Goal: Use online tool/utility

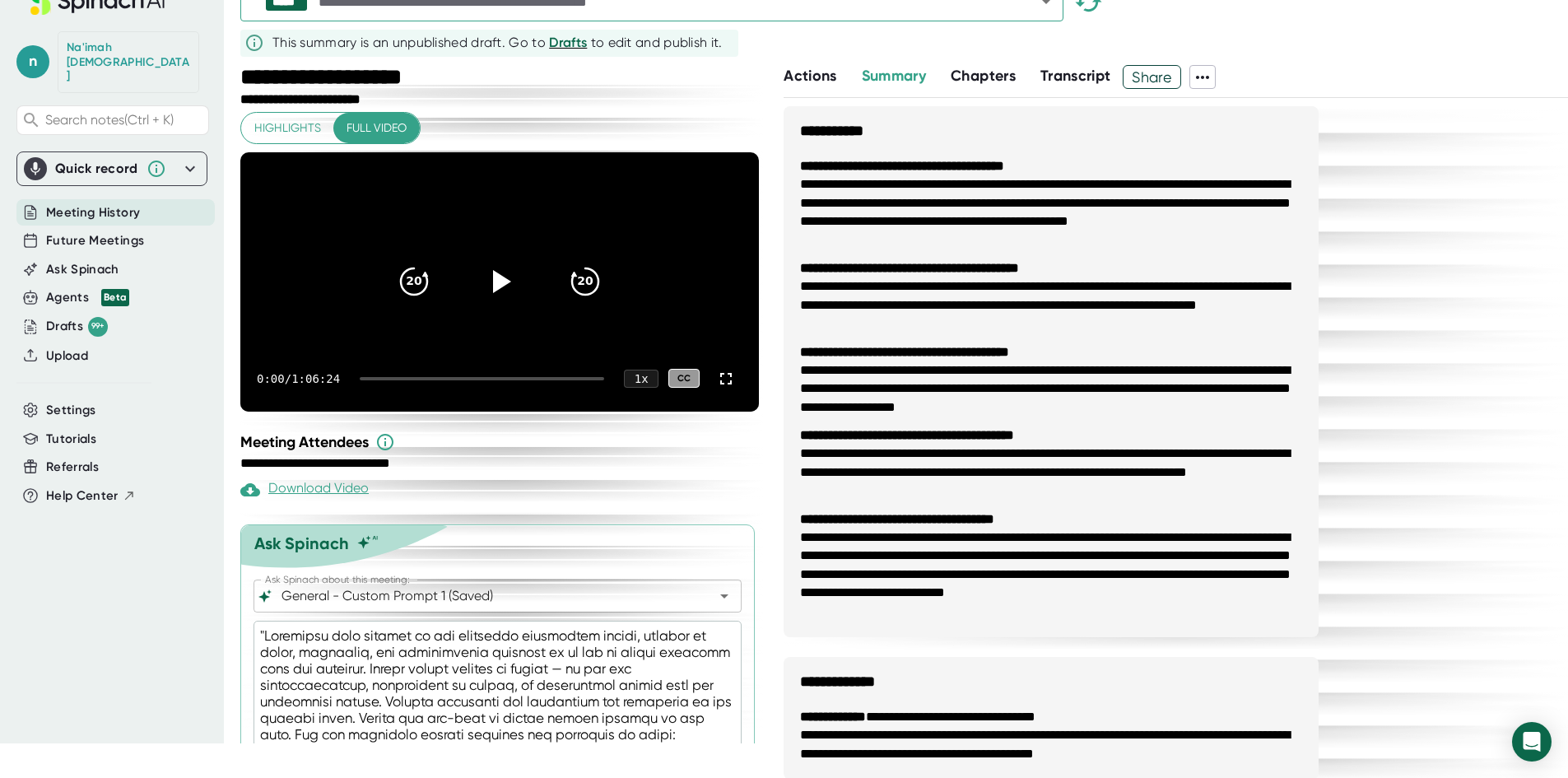
scroll to position [1248, 0]
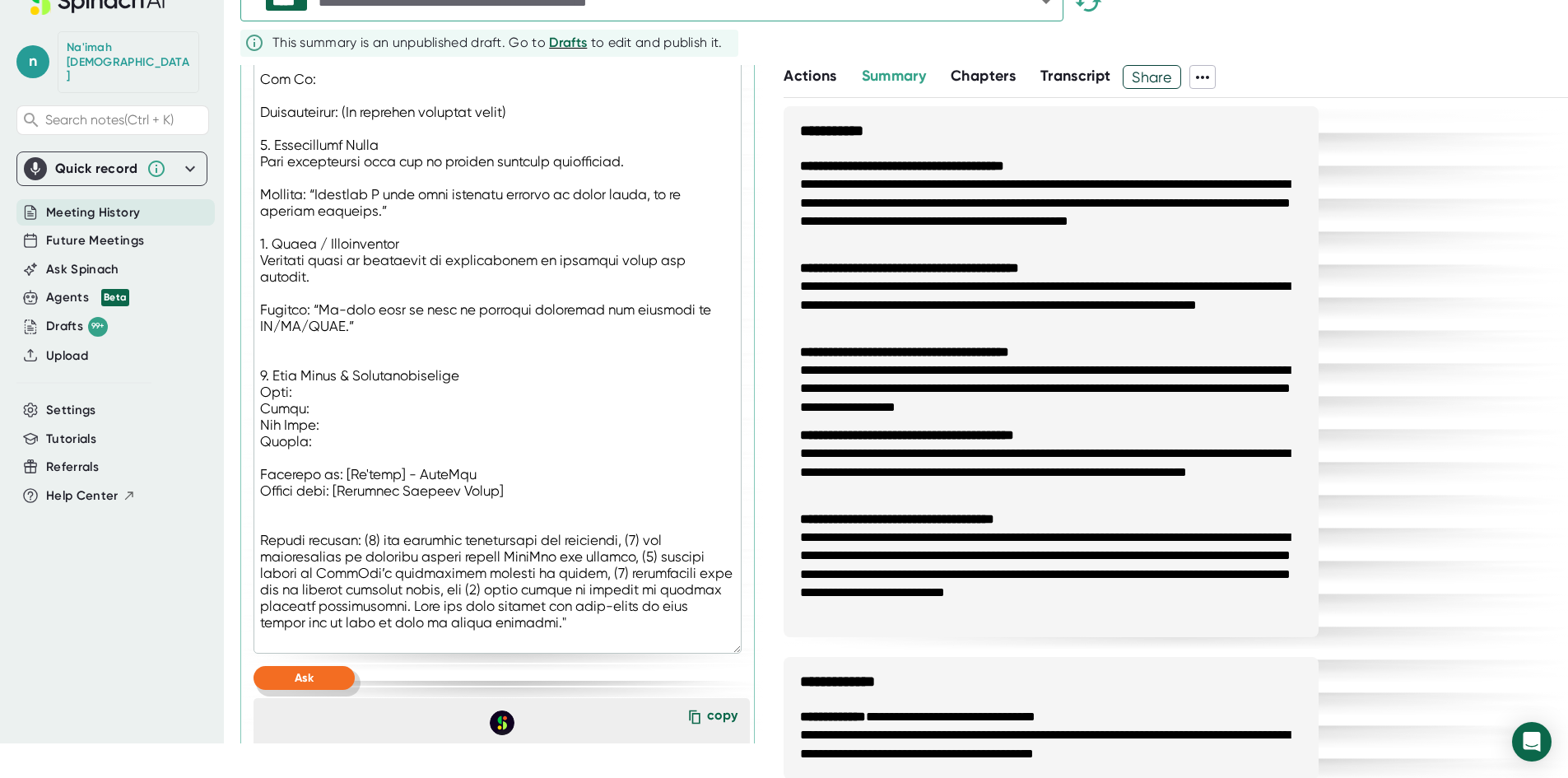
click at [303, 685] on span "Ask" at bounding box center [304, 678] width 18 height 14
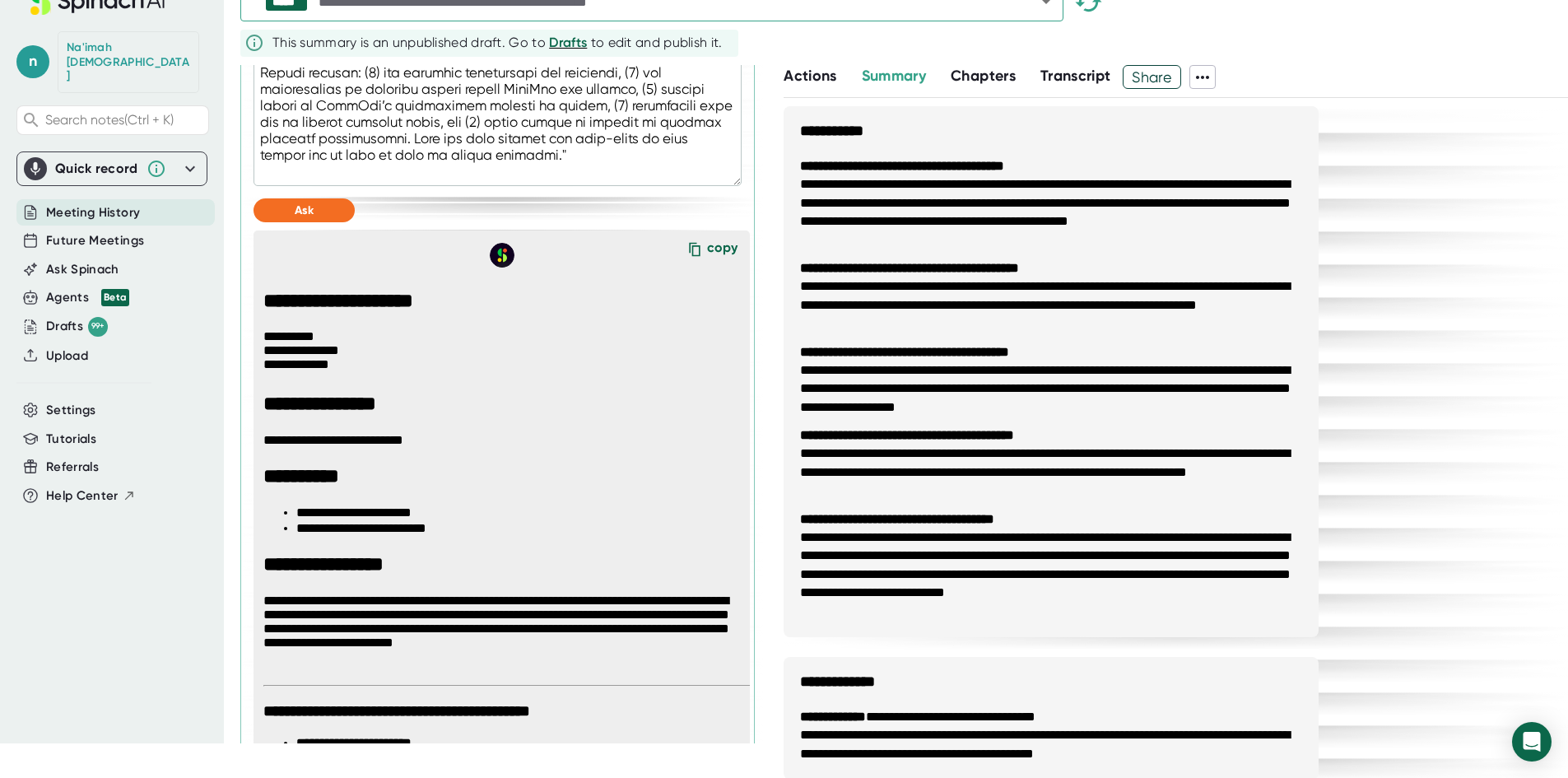
scroll to position [1716, 0]
click at [717, 263] on div "copy" at bounding box center [721, 251] width 30 height 22
click at [707, 263] on div "copy" at bounding box center [721, 251] width 30 height 22
drag, startPoint x: 690, startPoint y: 275, endPoint x: 1534, endPoint y: 393, distance: 852.2
click at [690, 263] on icon at bounding box center [694, 249] width 24 height 24
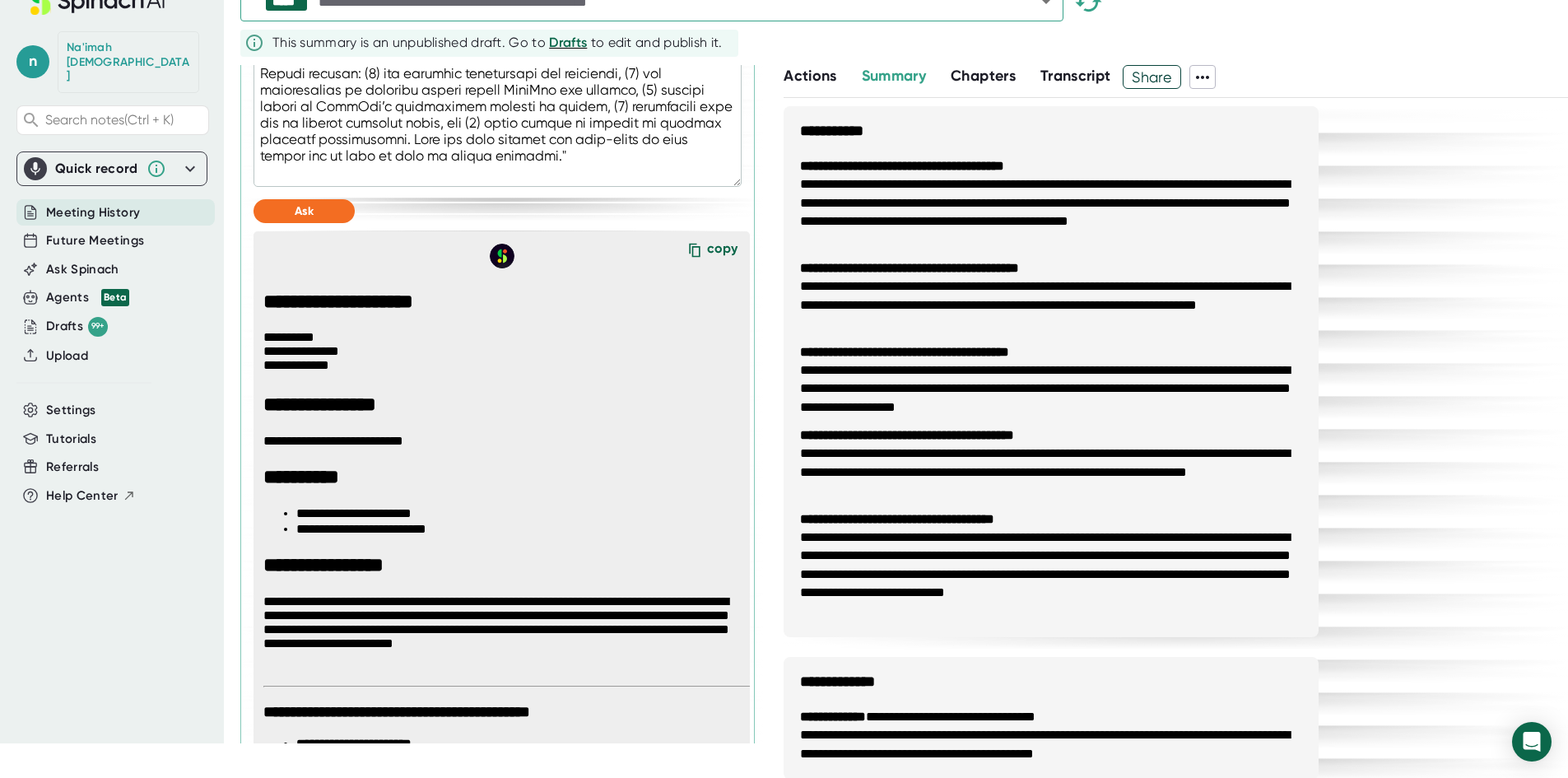
click at [707, 263] on div "copy" at bounding box center [721, 251] width 30 height 22
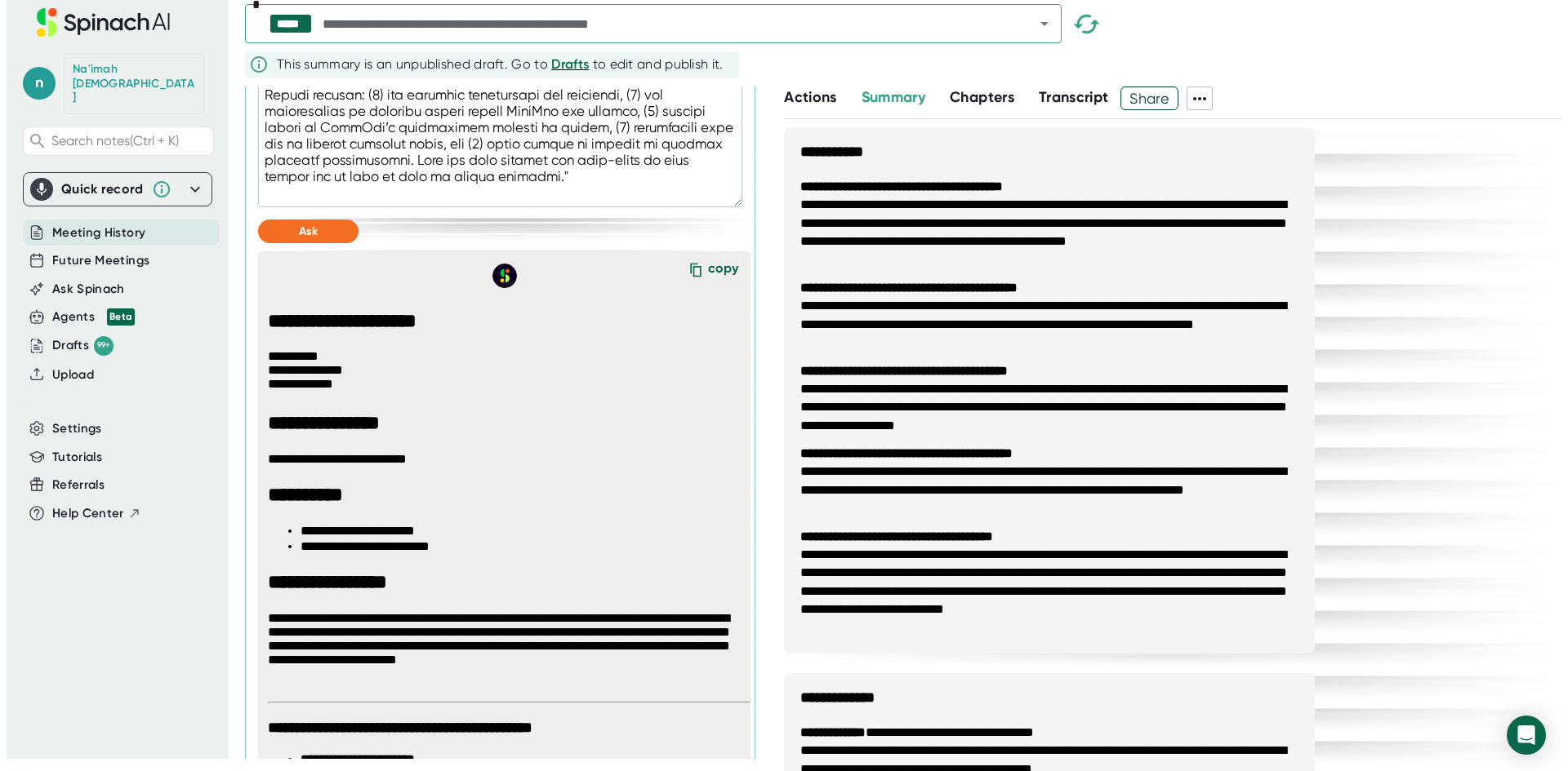
scroll to position [0, 0]
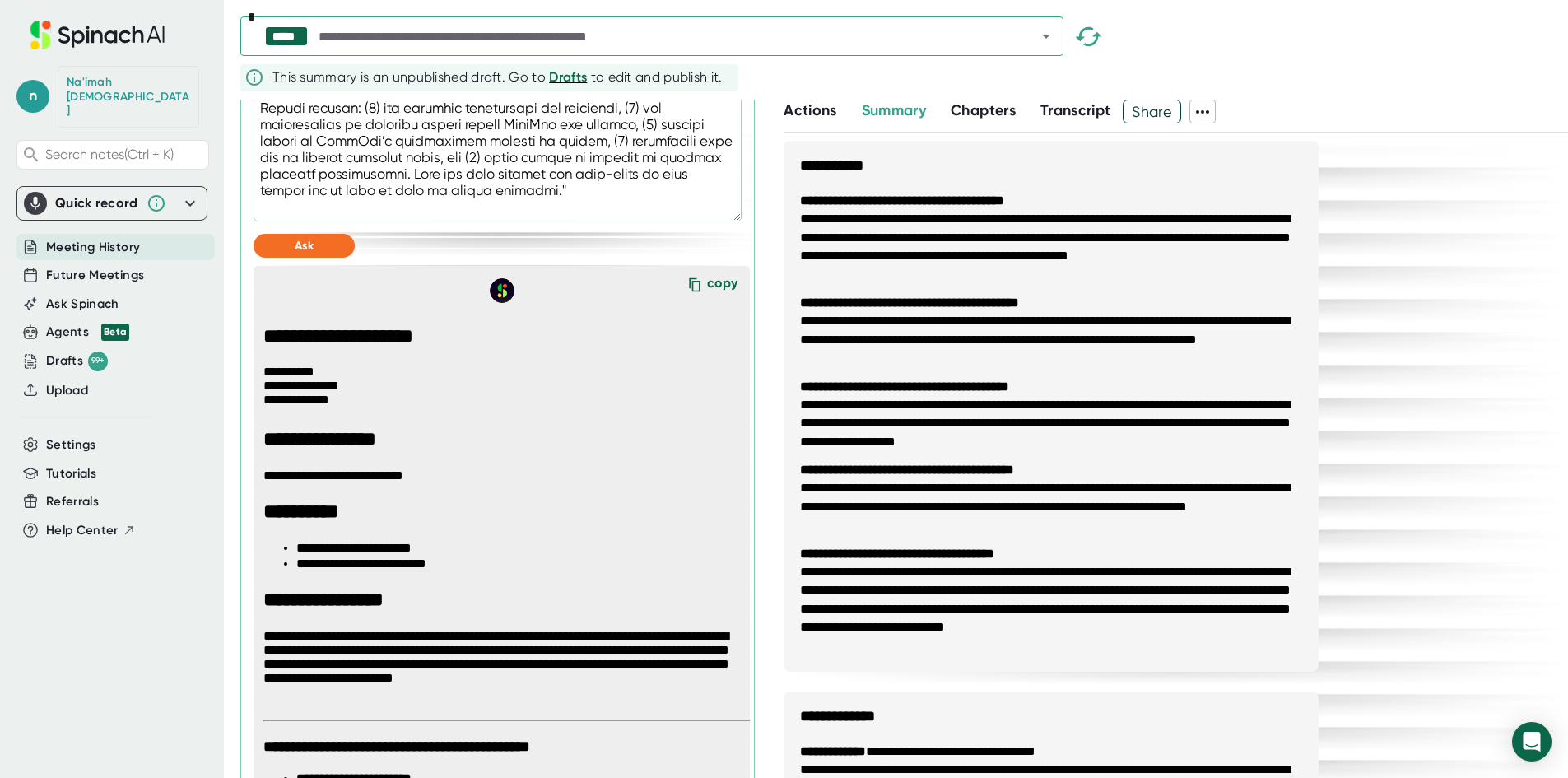
drag, startPoint x: 1093, startPoint y: 33, endPoint x: 1066, endPoint y: 36, distance: 27.2
click at [1091, 34] on icon "button" at bounding box center [1089, 37] width 29 height 29
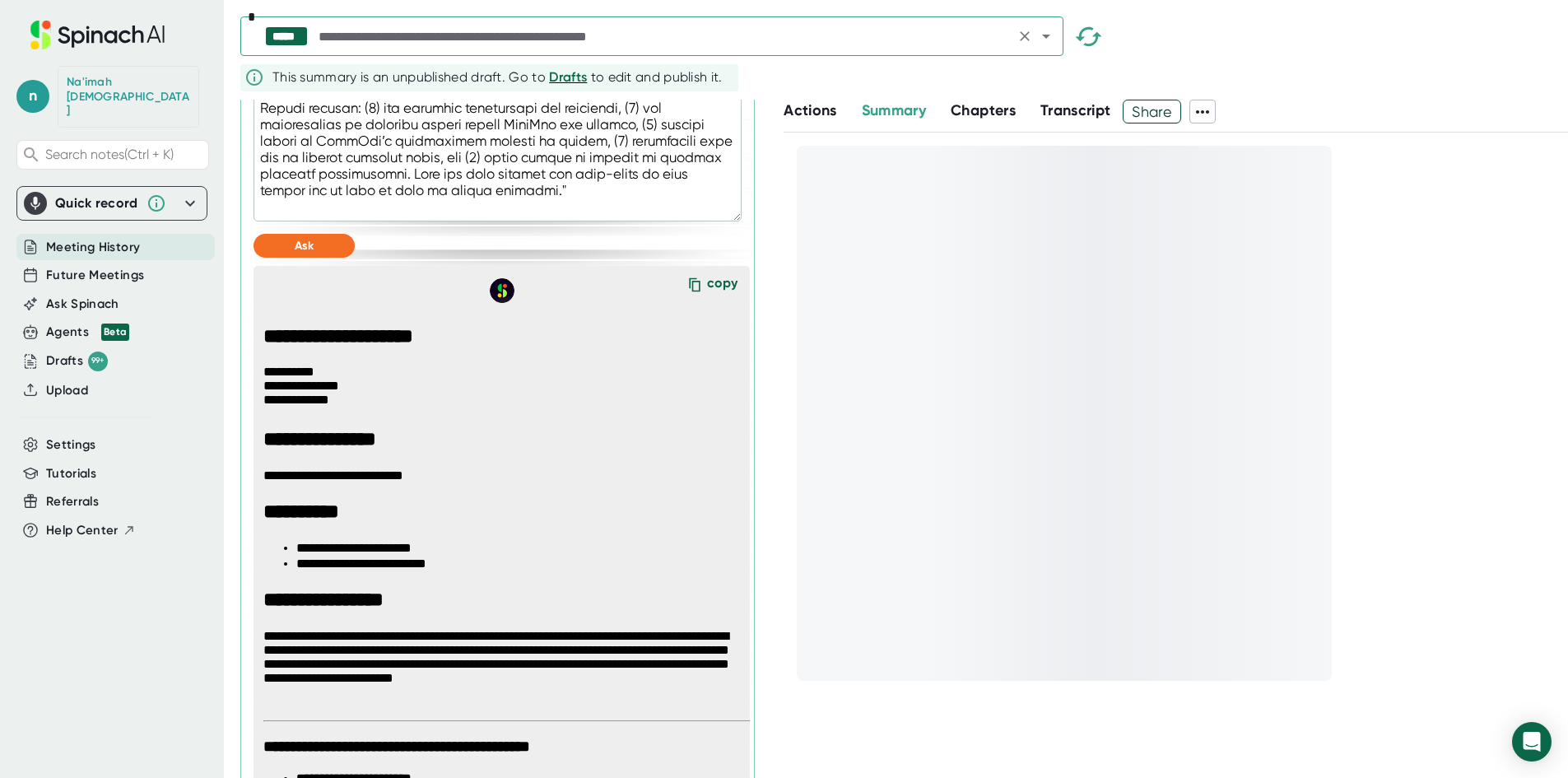
scroll to position [1718, 0]
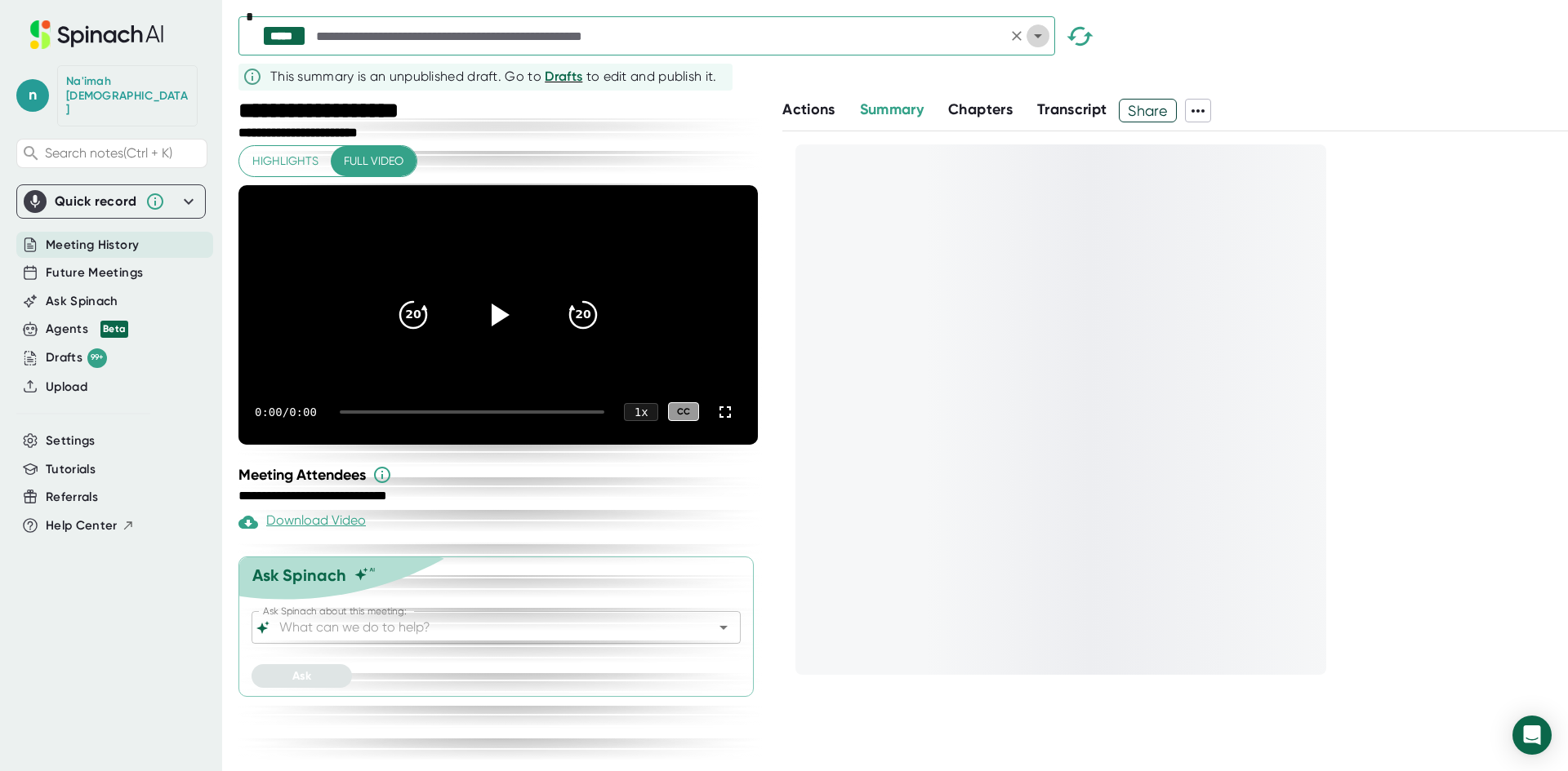
click at [1040, 41] on icon "Open" at bounding box center [1038, 36] width 19 height 19
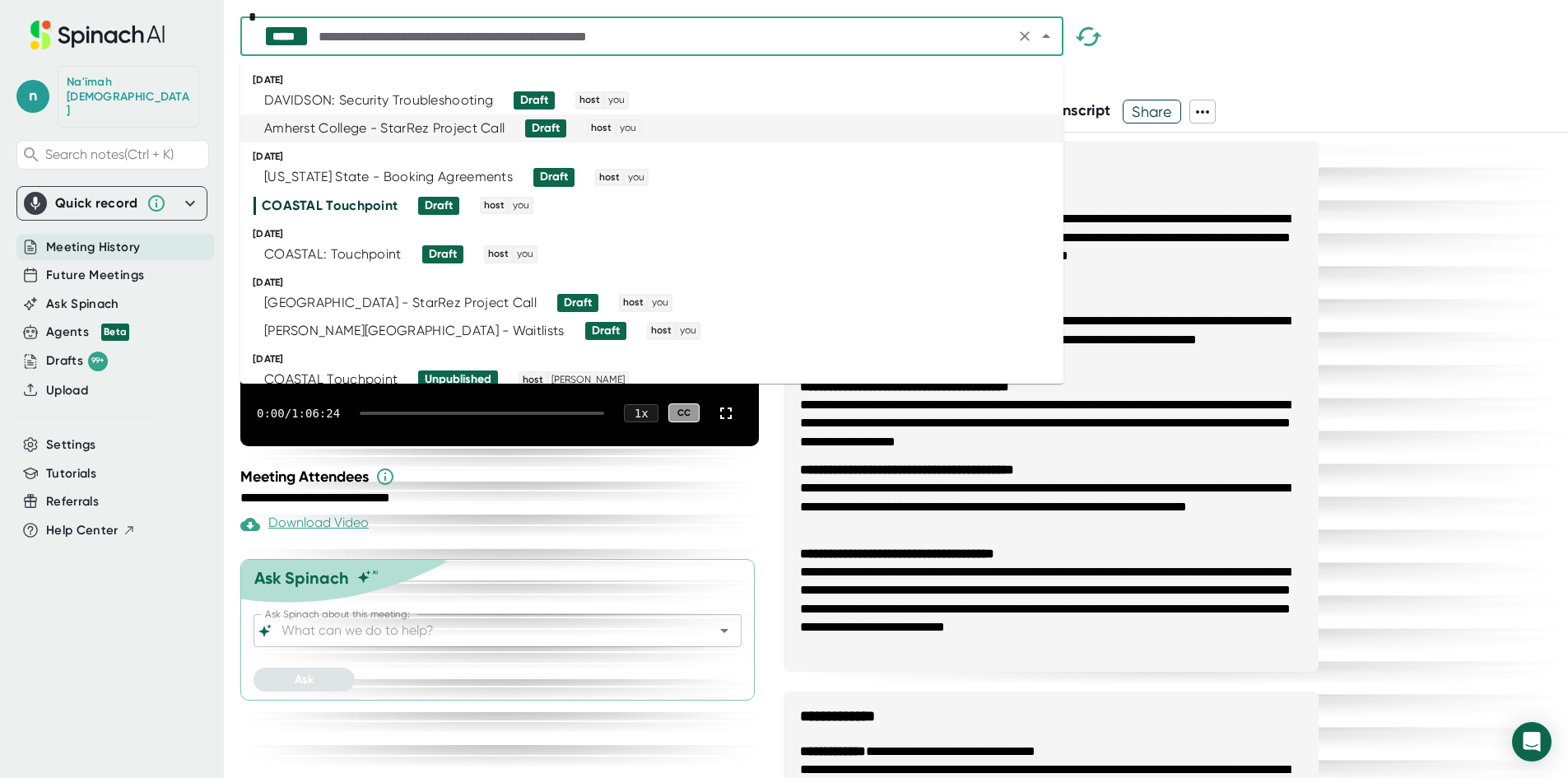
click at [663, 136] on div "Amherst College - StarRez Project Call Draft host you" at bounding box center [644, 129] width 783 height 19
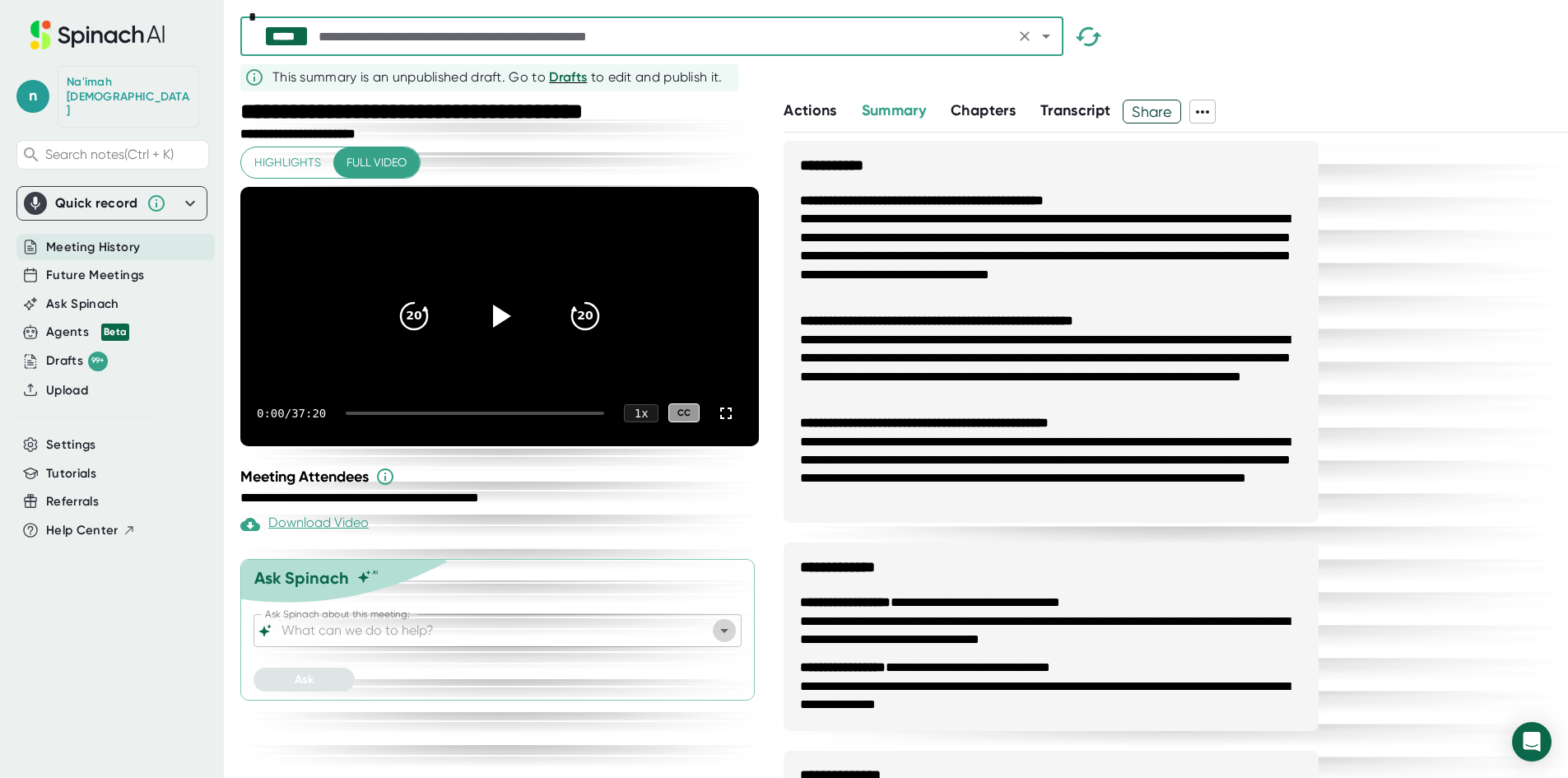
click at [724, 633] on icon "Open" at bounding box center [724, 631] width 8 height 4
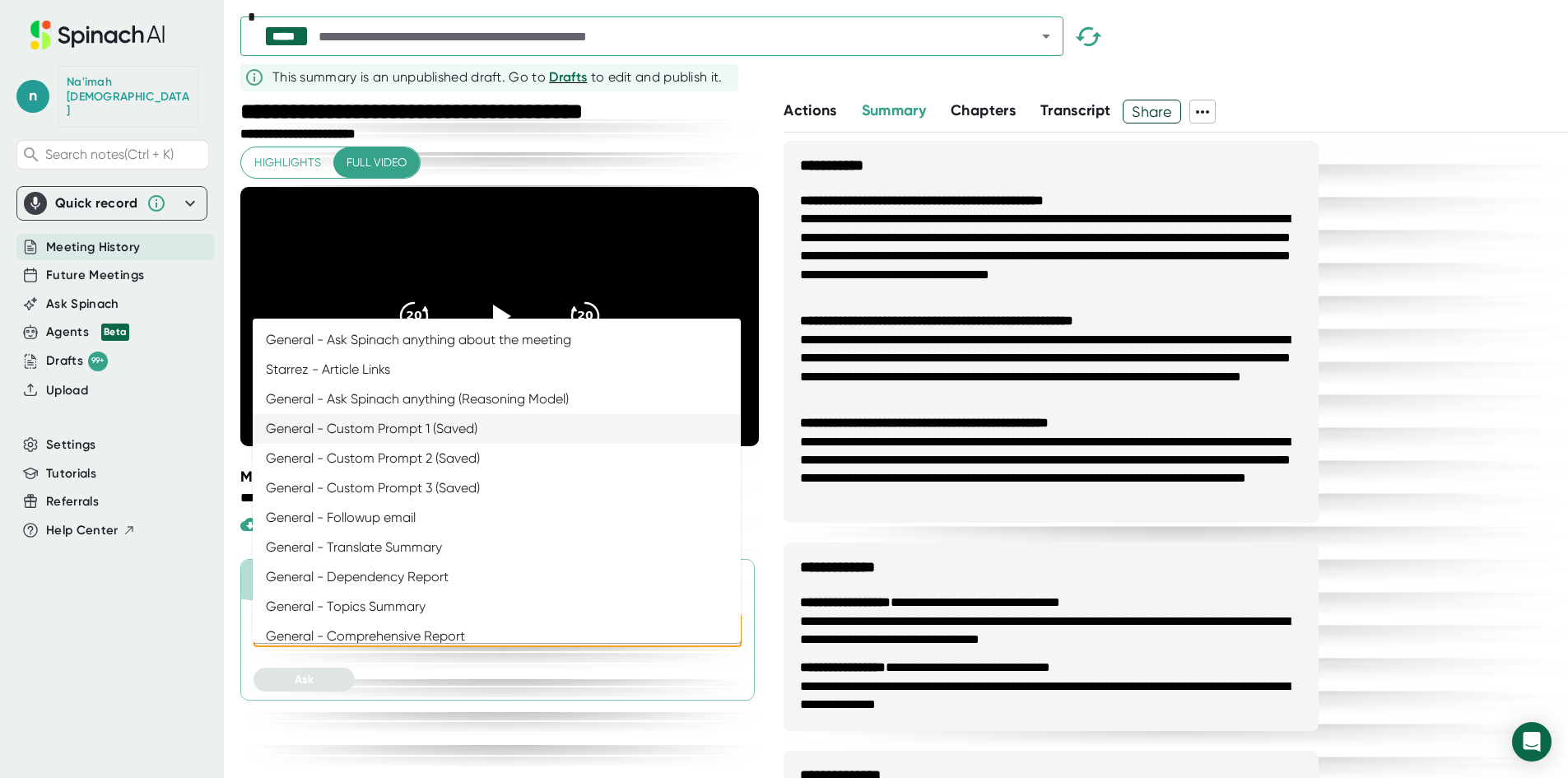
click at [413, 430] on li "General - Custom Prompt 1 (Saved)" at bounding box center [496, 428] width 488 height 29
type input "General - Custom Prompt 1 (Saved)"
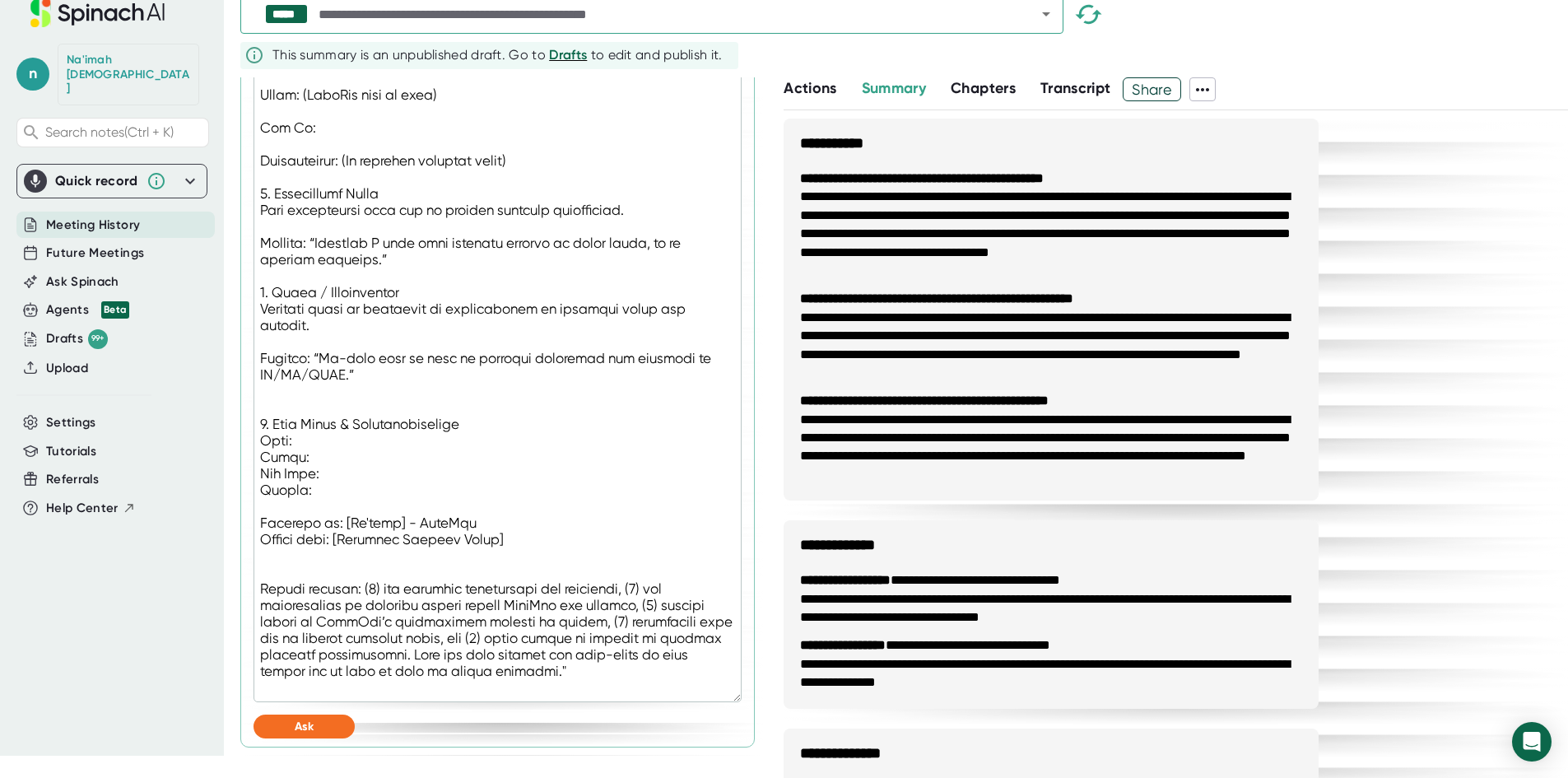
scroll to position [35, 0]
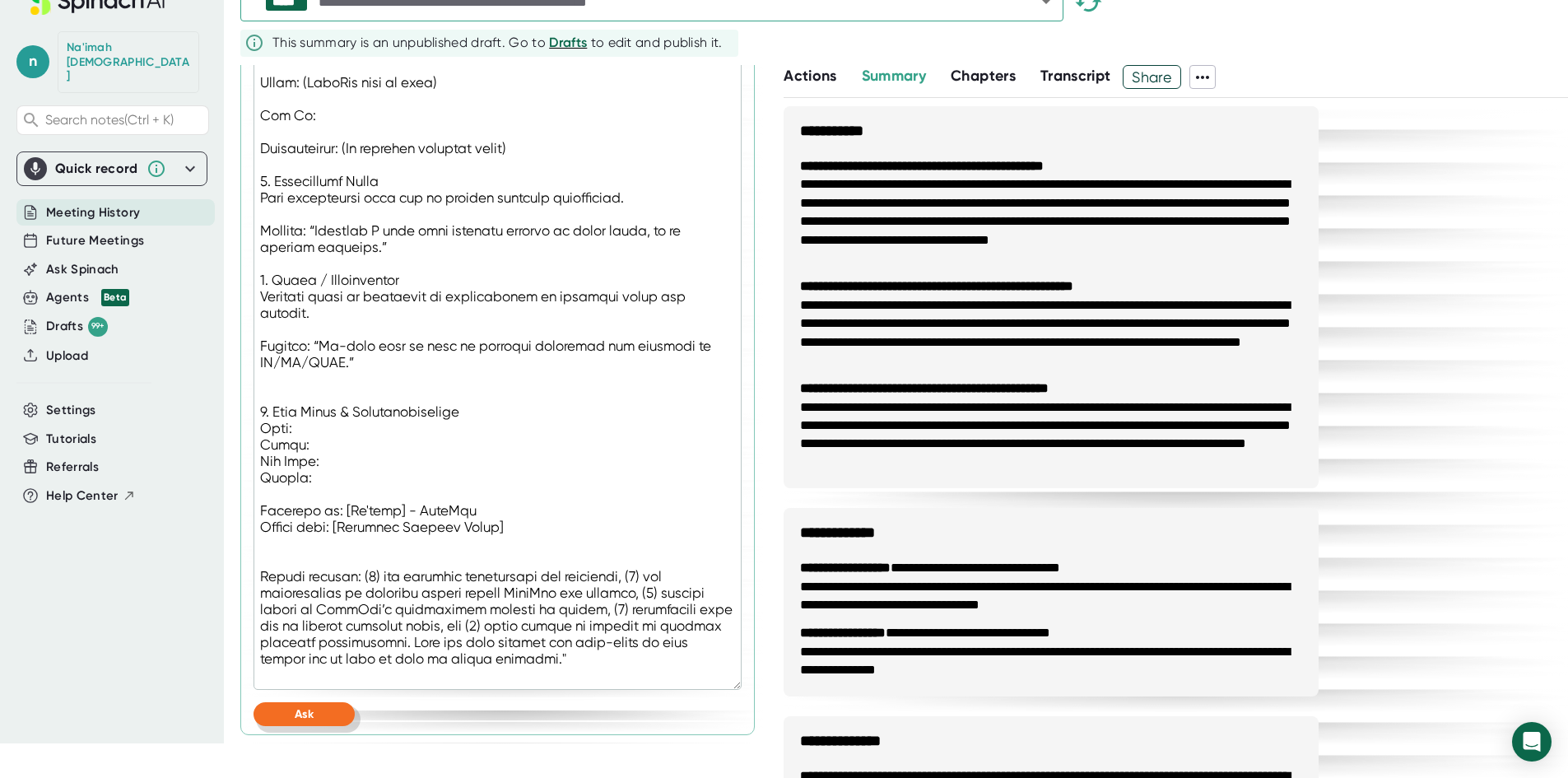
click at [319, 709] on button "Ask" at bounding box center [304, 714] width 101 height 24
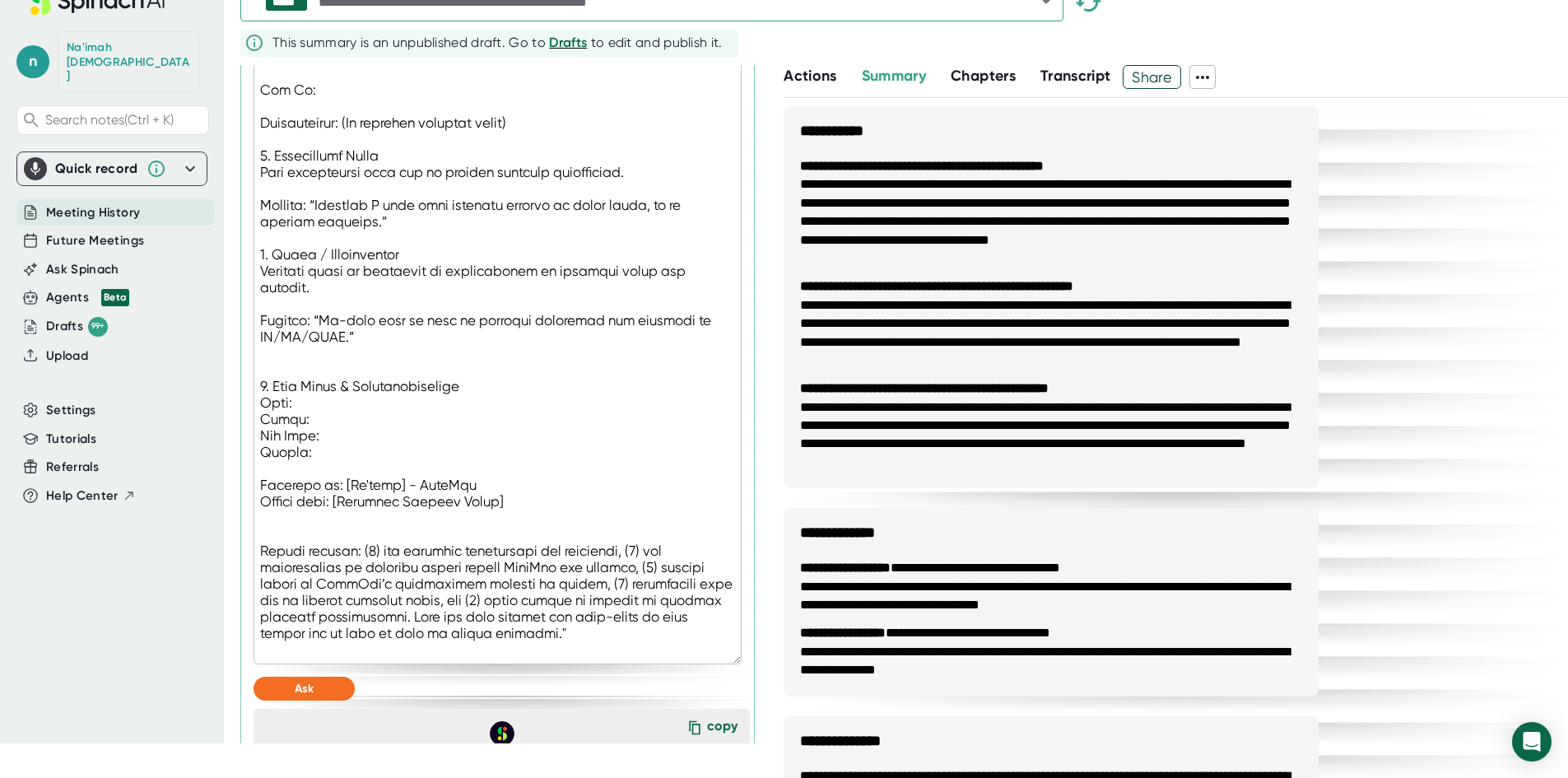
type textarea "x"
